Goal: Transaction & Acquisition: Purchase product/service

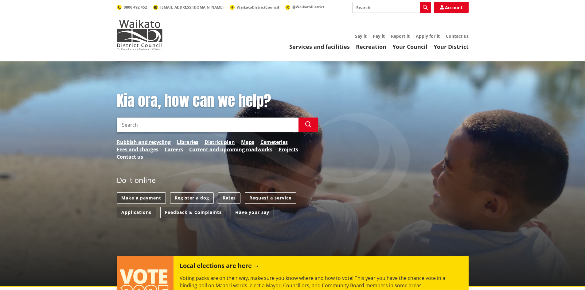
click at [151, 197] on link "Make a payment" at bounding box center [141, 197] width 49 height 11
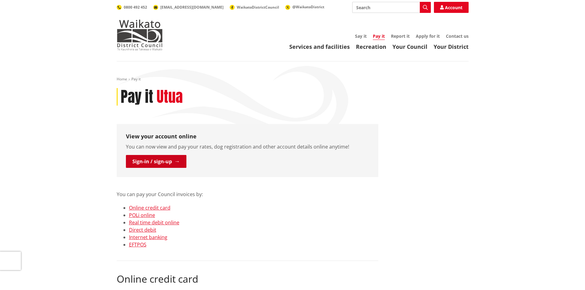
click at [147, 163] on link "Sign-in / sign-up" at bounding box center [156, 161] width 60 height 13
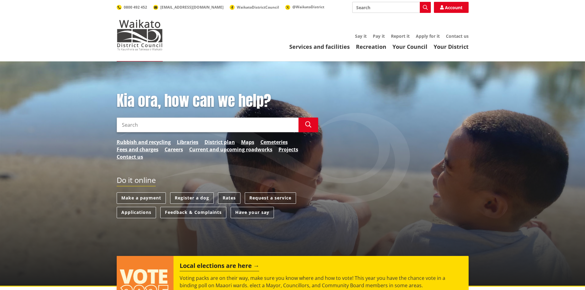
click at [226, 198] on link "Rates" at bounding box center [229, 197] width 22 height 11
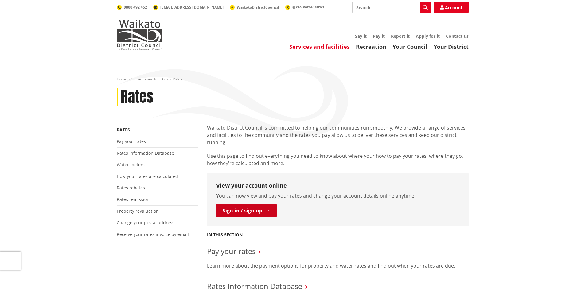
click at [241, 211] on link "Sign-in / sign-up" at bounding box center [246, 210] width 60 height 13
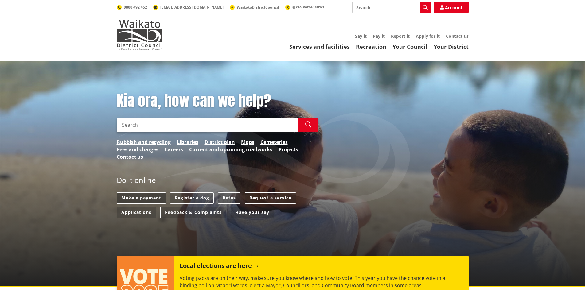
click at [144, 196] on link "Make a payment" at bounding box center [141, 197] width 49 height 11
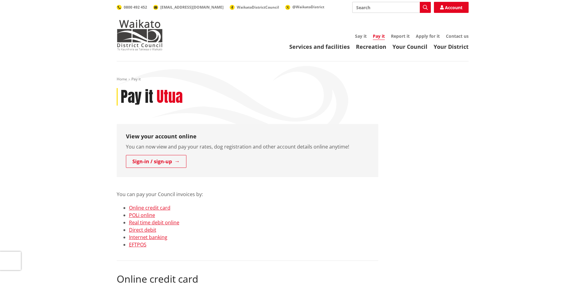
click at [137, 207] on link "Online credit card" at bounding box center [149, 207] width 41 height 7
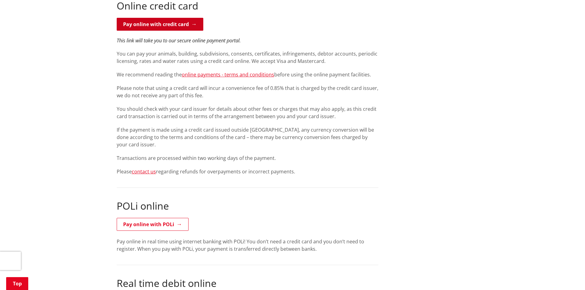
click at [142, 26] on link "Pay online with credit card" at bounding box center [160, 24] width 87 height 13
